Goal: Transaction & Acquisition: Purchase product/service

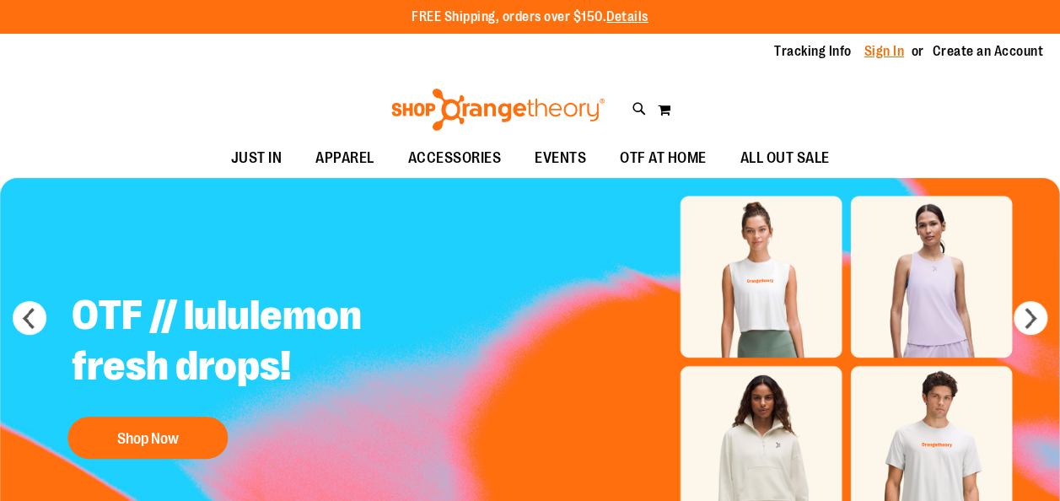
click at [865, 48] on link "Sign In" at bounding box center [885, 51] width 40 height 19
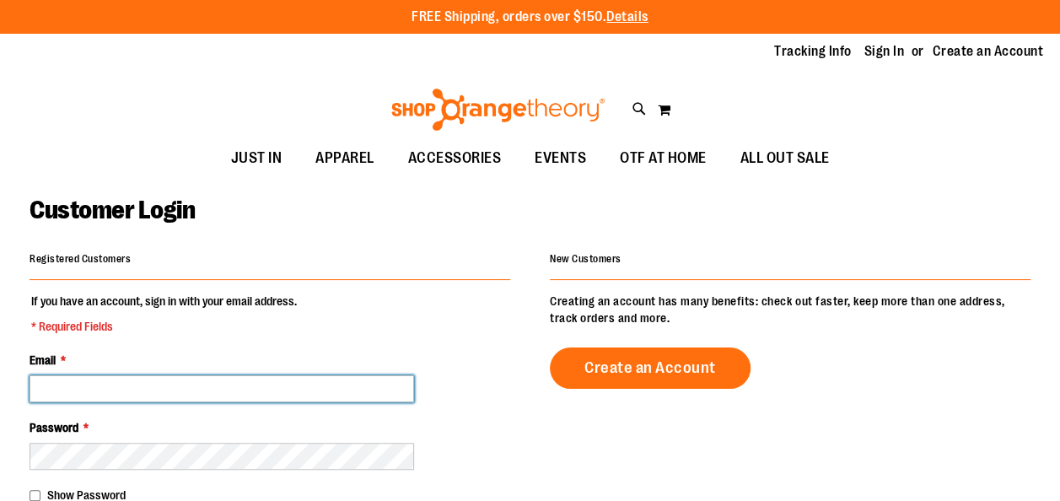
type input "**********"
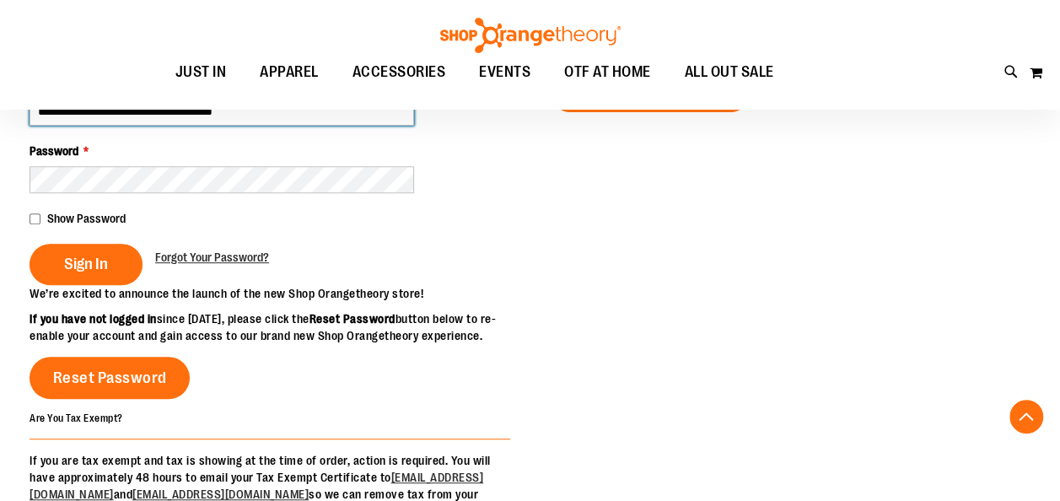
scroll to position [271, 0]
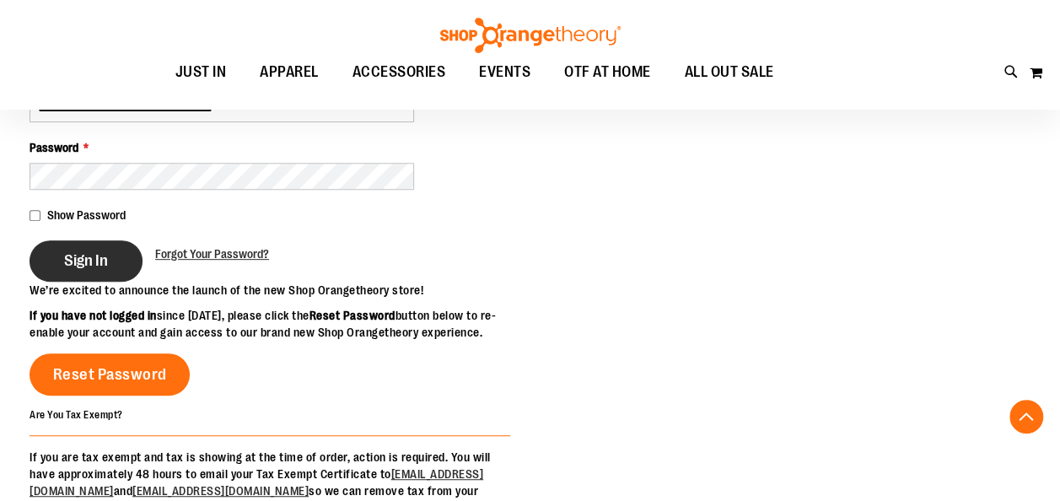
click at [129, 263] on button "Sign In" at bounding box center [86, 260] width 113 height 41
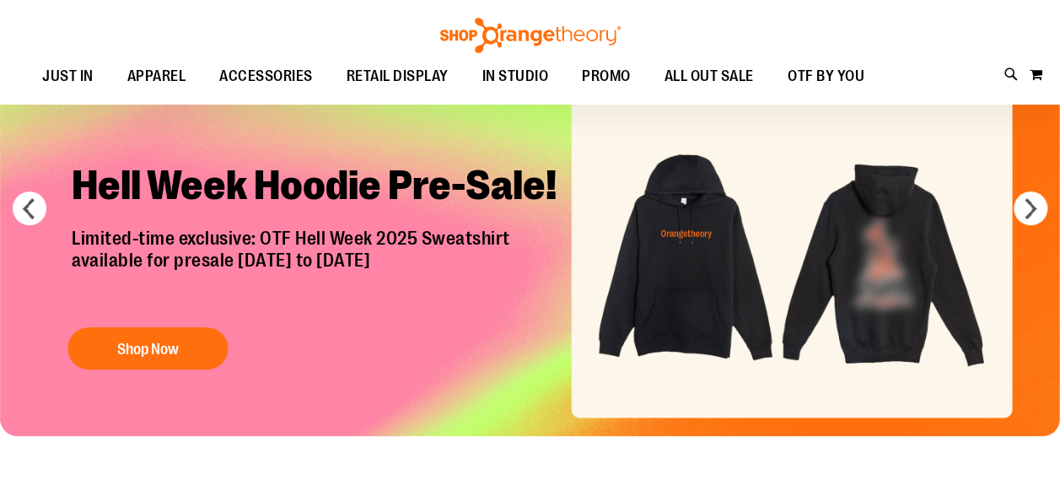
scroll to position [109, 0]
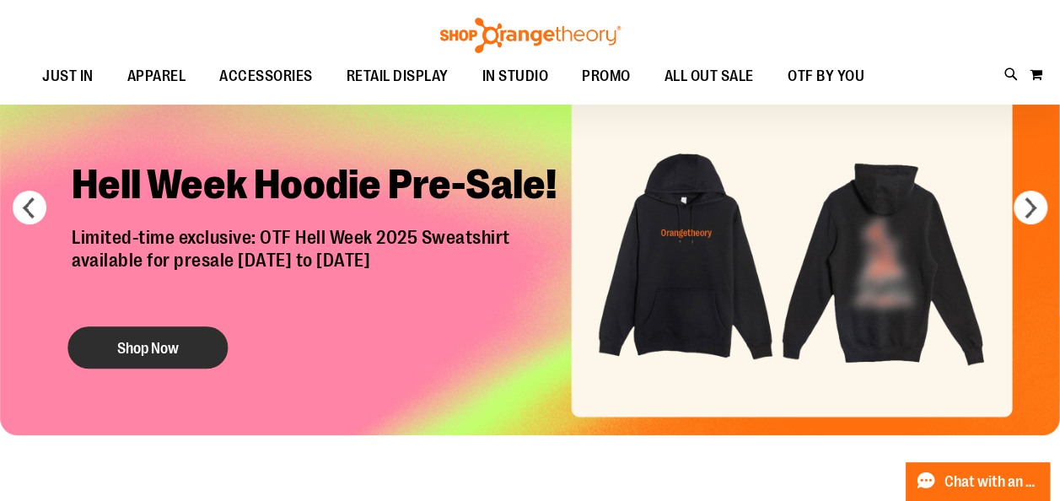
click at [213, 339] on button "Shop Now" at bounding box center [147, 347] width 160 height 42
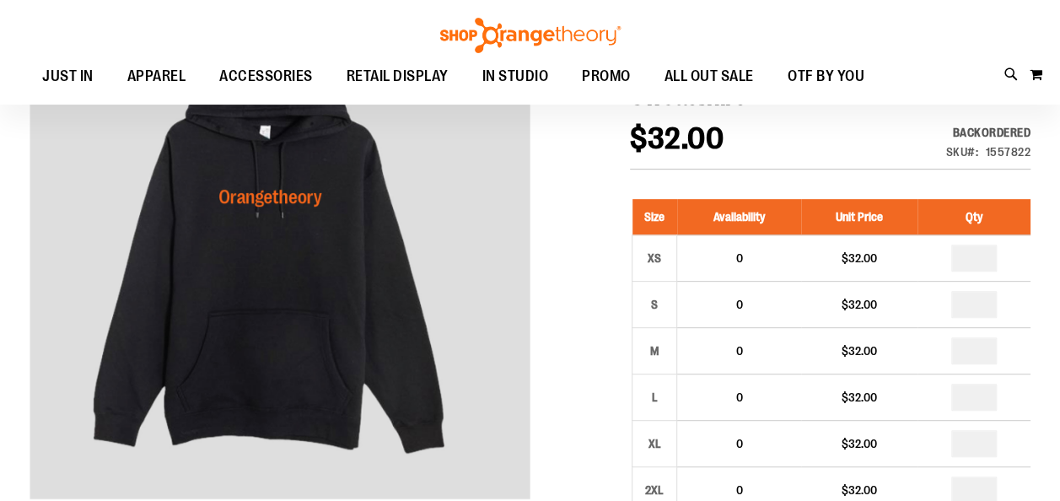
scroll to position [108, 0]
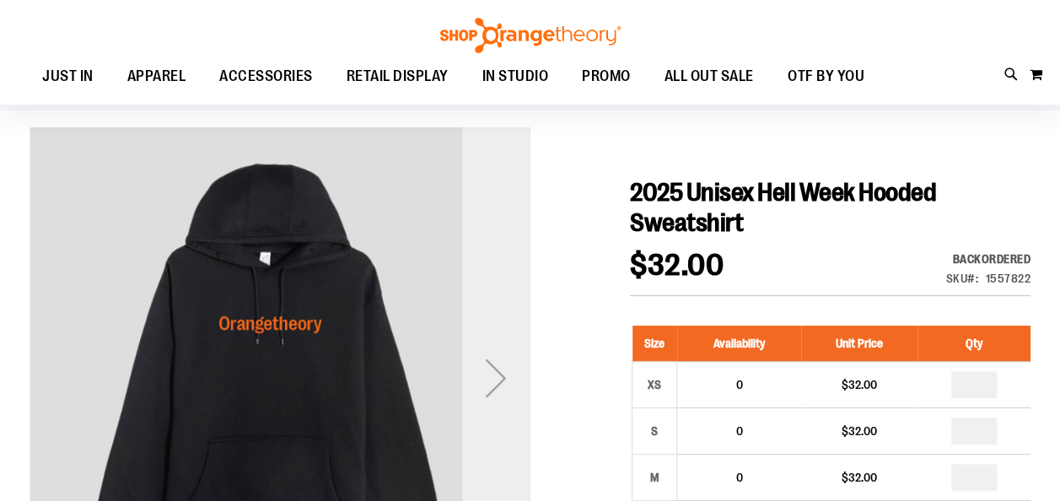
click at [521, 358] on div "Next" at bounding box center [495, 377] width 67 height 67
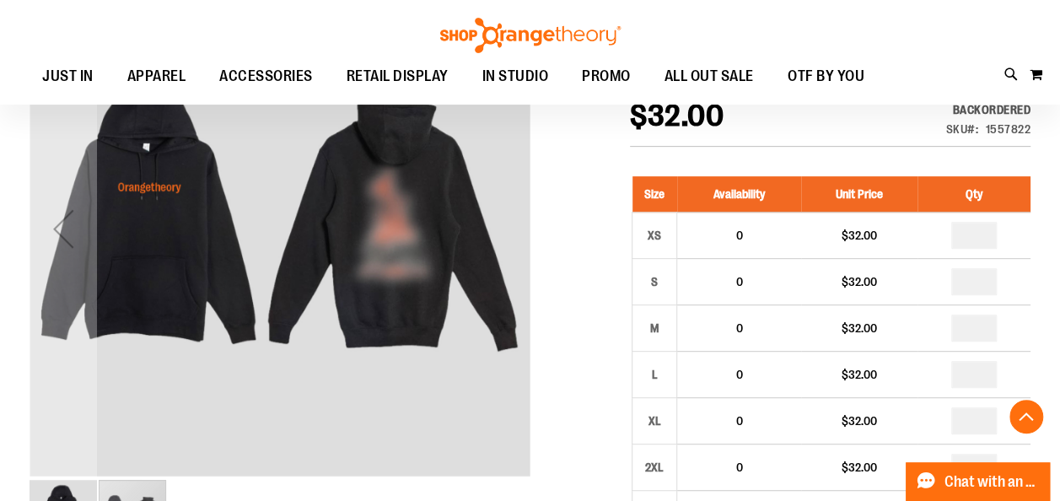
scroll to position [258, 0]
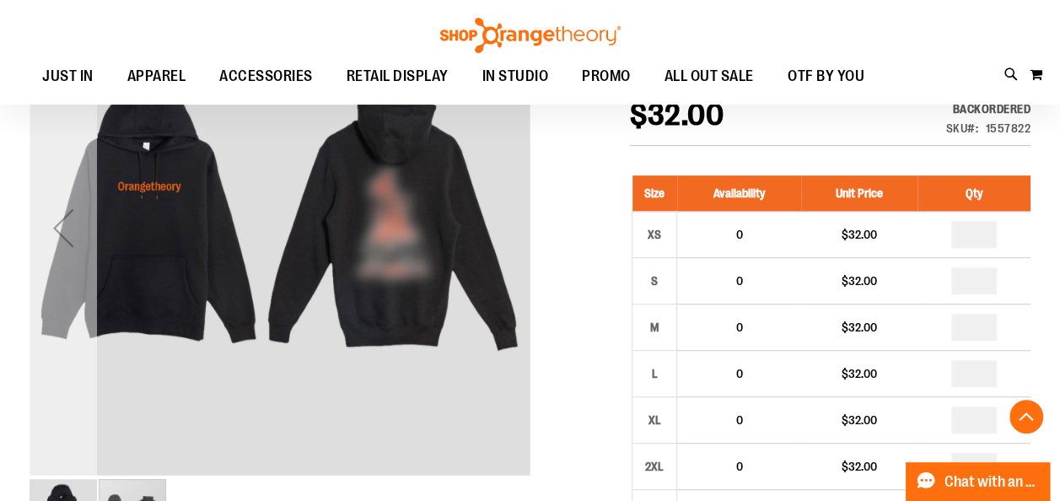
click at [66, 285] on div "Previous" at bounding box center [63, 227] width 67 height 500
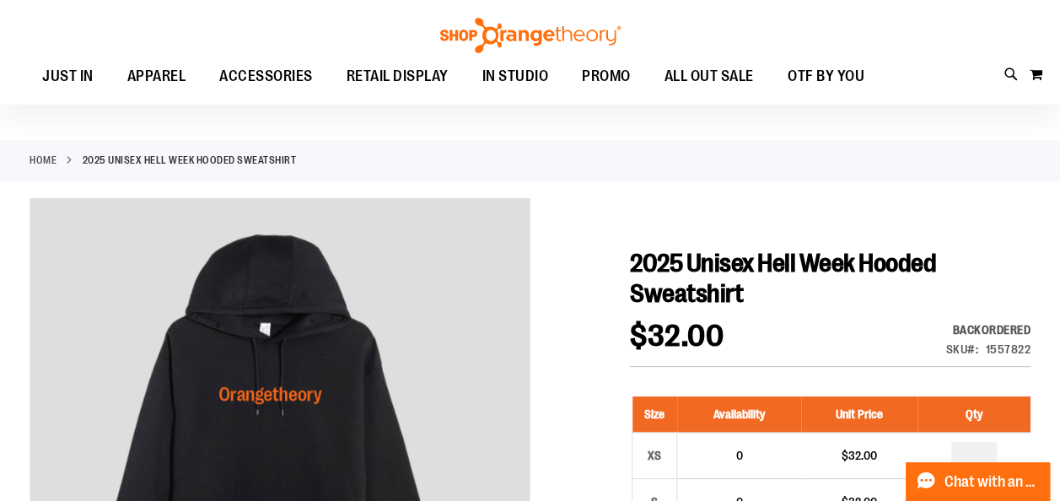
scroll to position [0, 0]
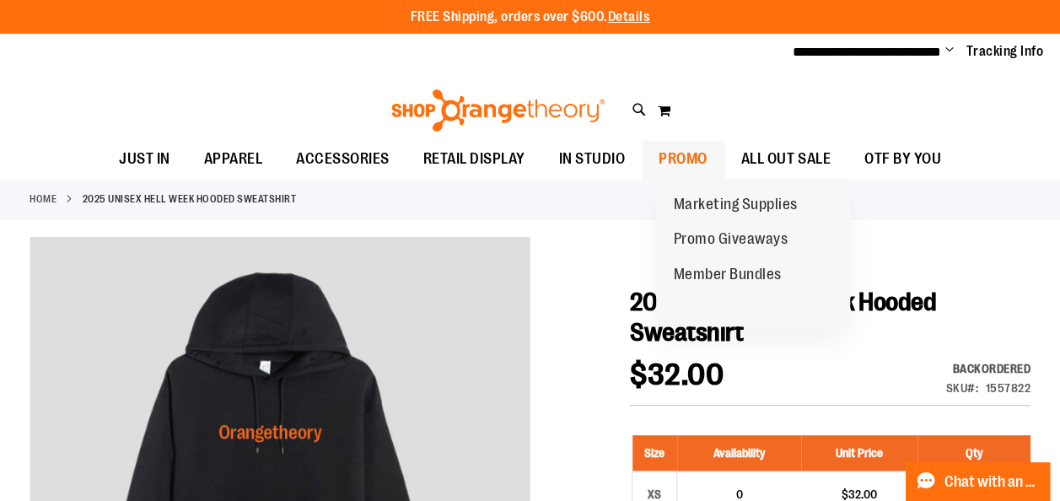
click at [693, 164] on span "PROMO" at bounding box center [683, 159] width 49 height 38
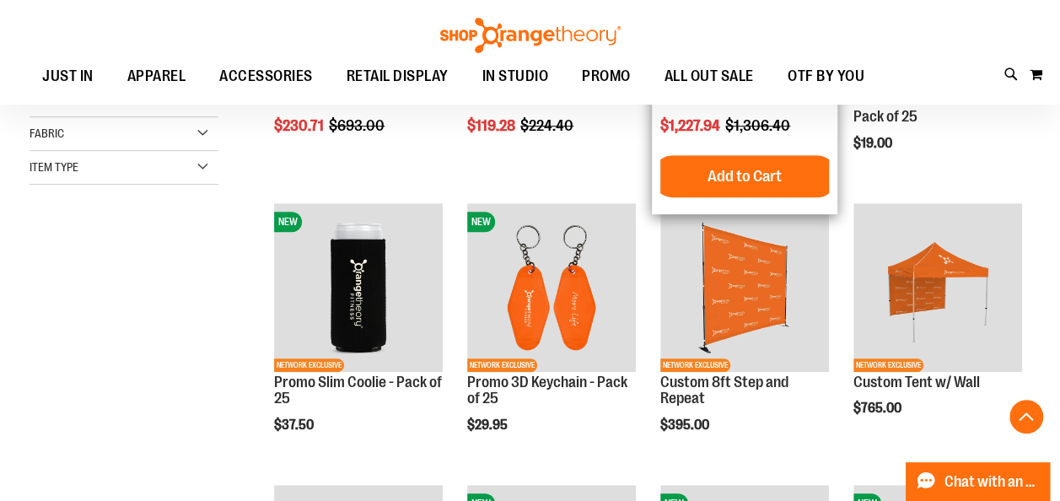
scroll to position [420, 0]
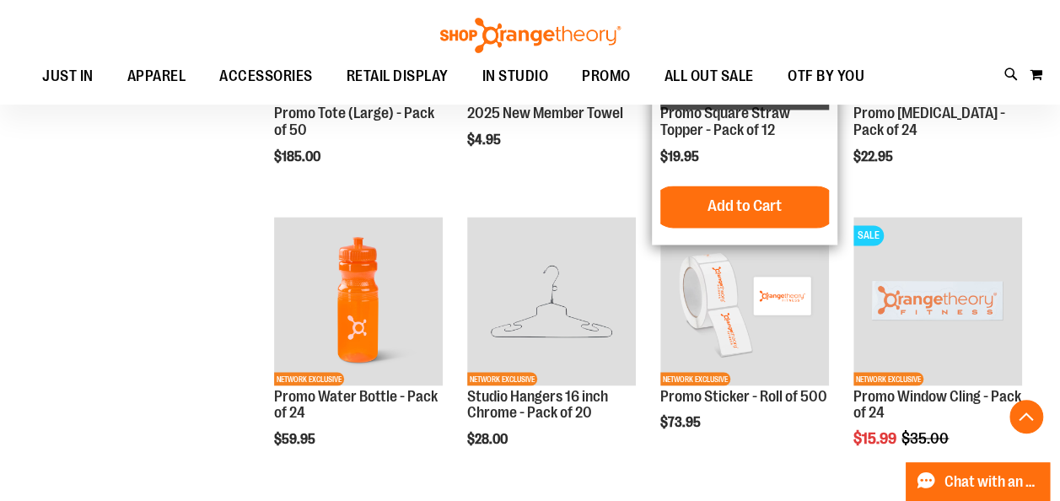
scroll to position [1248, 0]
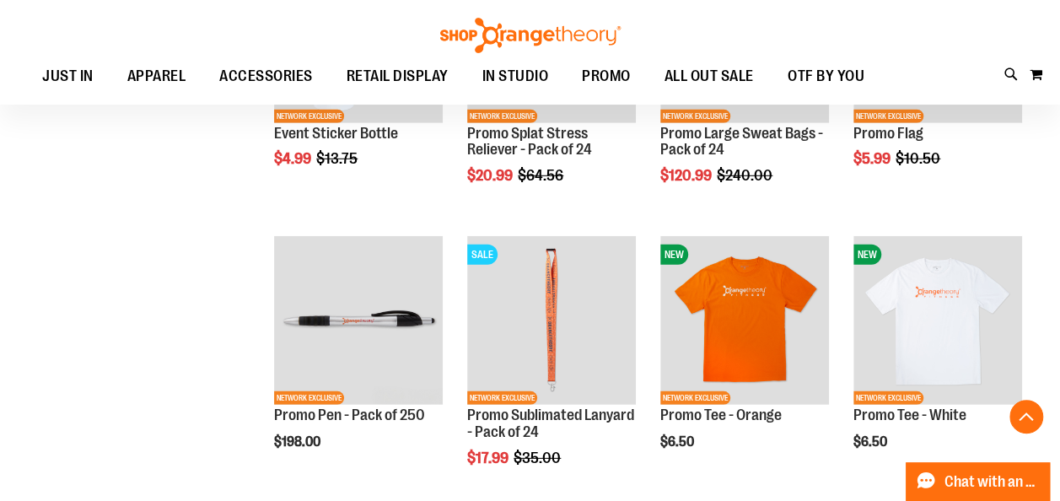
scroll to position [2363, 0]
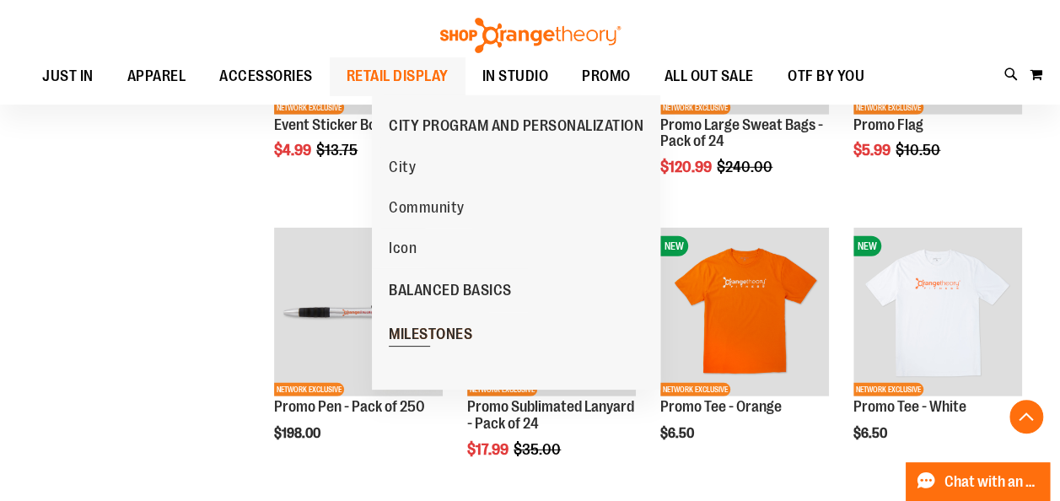
click at [474, 316] on link "MILESTONES" at bounding box center [430, 334] width 117 height 44
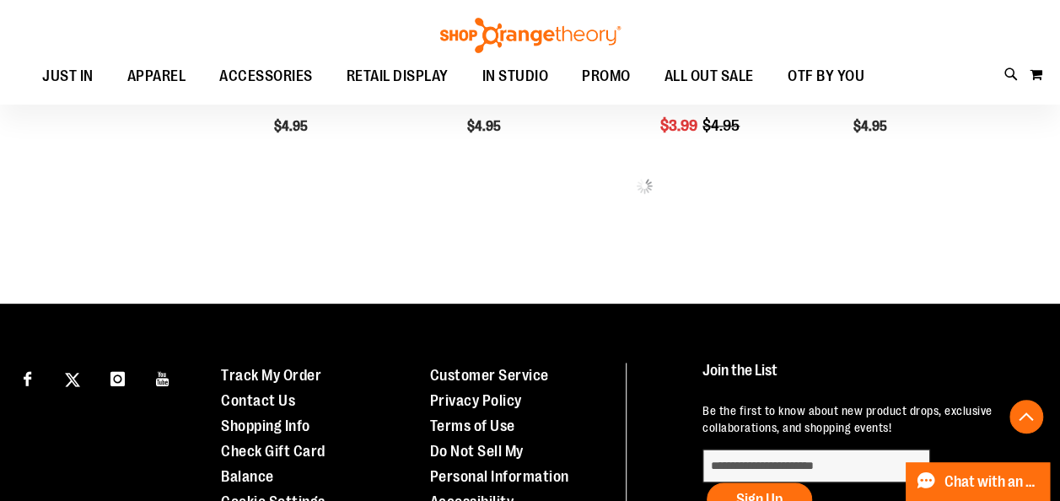
scroll to position [995, 0]
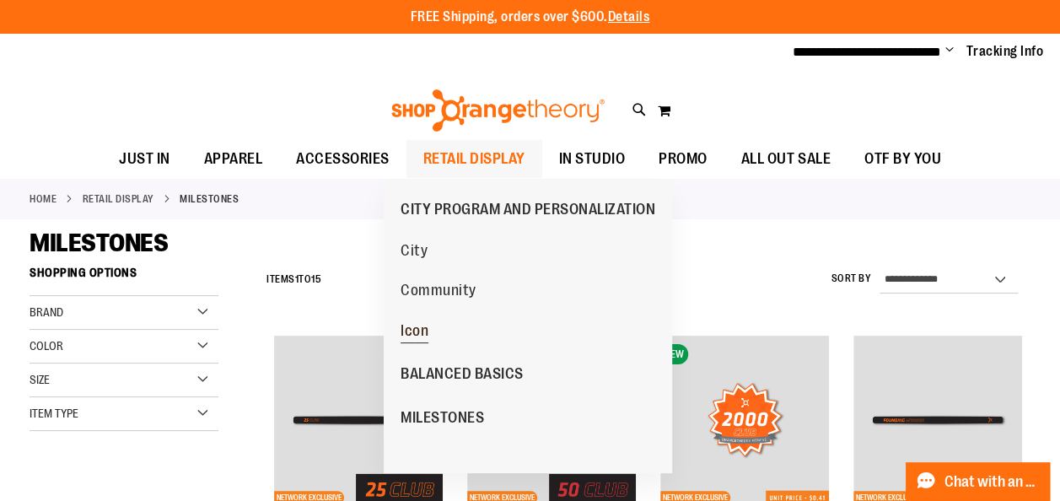
click at [424, 324] on span "Icon" at bounding box center [415, 332] width 28 height 21
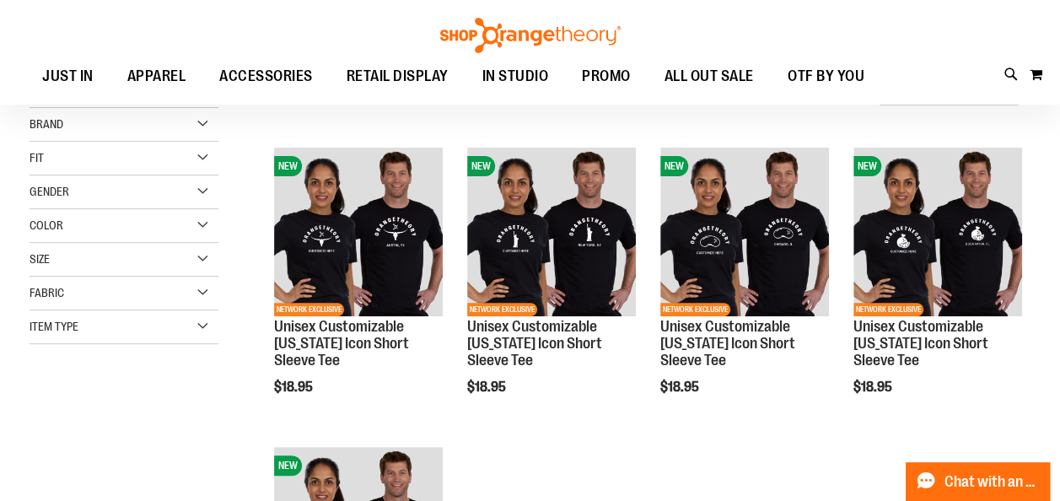
scroll to position [186, 0]
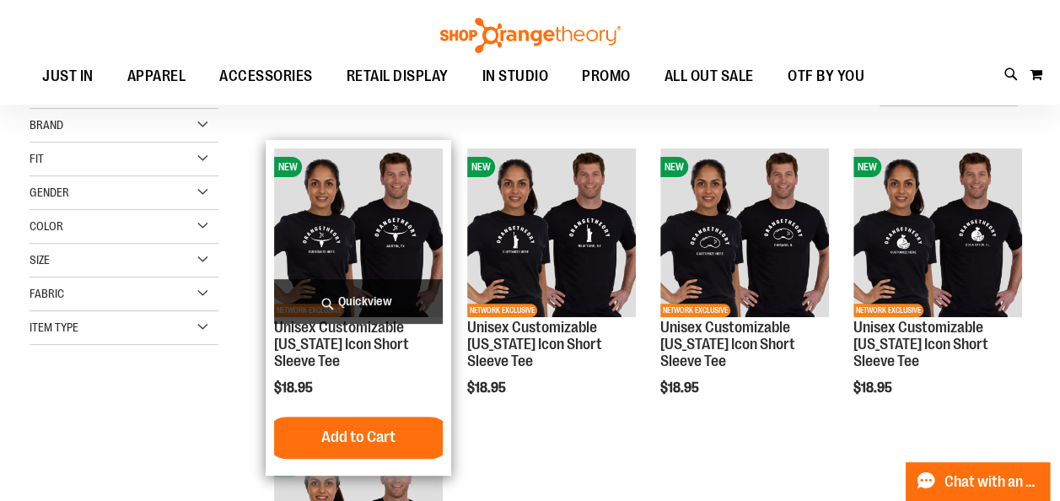
click at [412, 224] on img "product" at bounding box center [358, 232] width 169 height 169
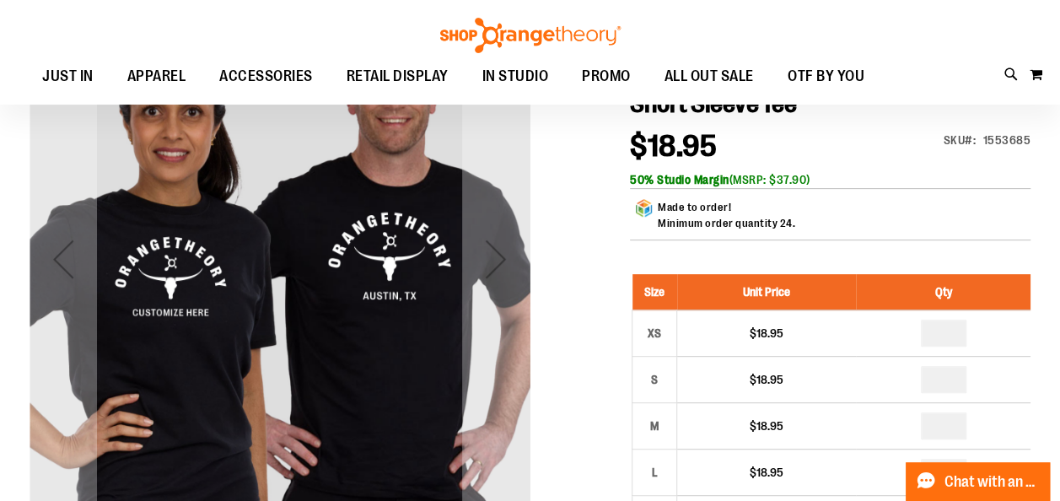
scroll to position [228, 0]
